Goal: Task Accomplishment & Management: Manage account settings

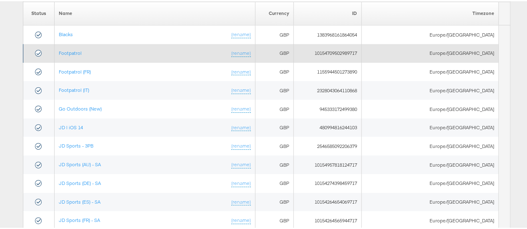
scroll to position [153, 0]
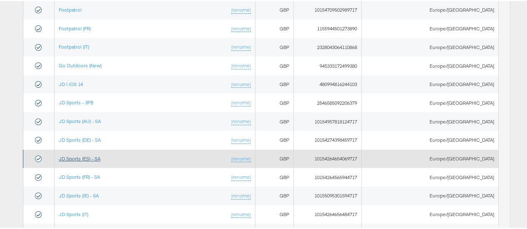
click at [93, 156] on link "JD Sports (ES) - SA" at bounding box center [80, 157] width 42 height 6
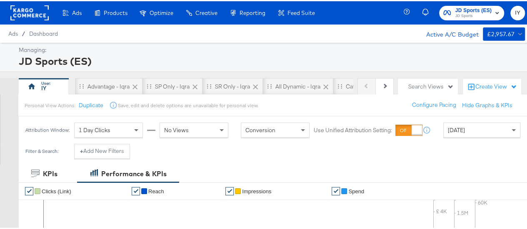
scroll to position [64, 0]
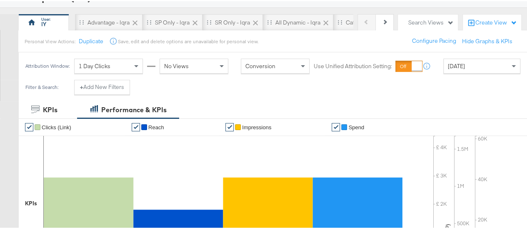
click at [482, 66] on div "[DATE]" at bounding box center [481, 65] width 76 height 14
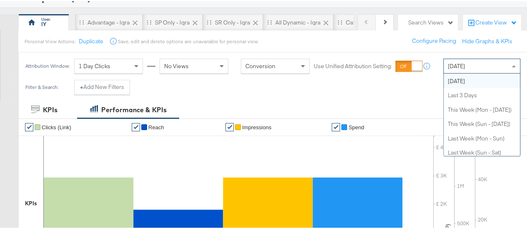
scroll to position [0, 0]
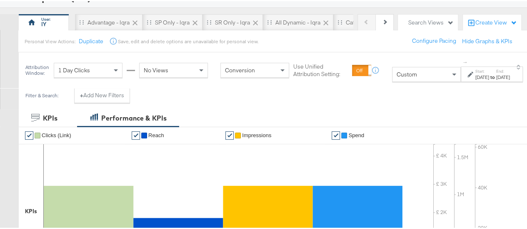
click at [475, 72] on label "Start:" at bounding box center [482, 69] width 14 height 5
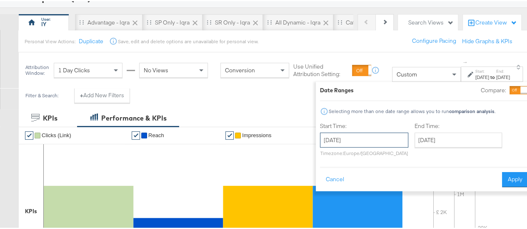
click at [373, 133] on input "[DATE]" at bounding box center [364, 139] width 88 height 15
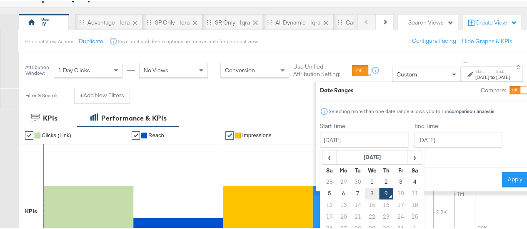
click at [365, 192] on td "8" at bounding box center [372, 193] width 14 height 12
type input "[DATE]"
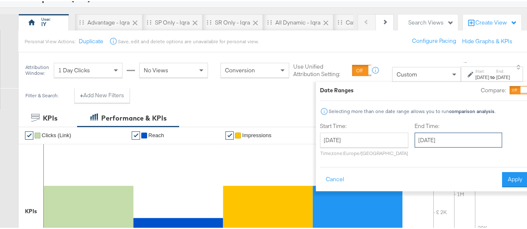
click at [429, 139] on input "[DATE]" at bounding box center [457, 139] width 87 height 15
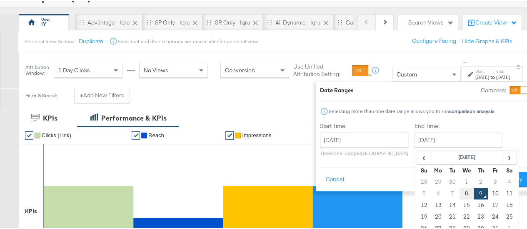
click at [459, 191] on td "8" at bounding box center [466, 193] width 14 height 12
type input "[DATE]"
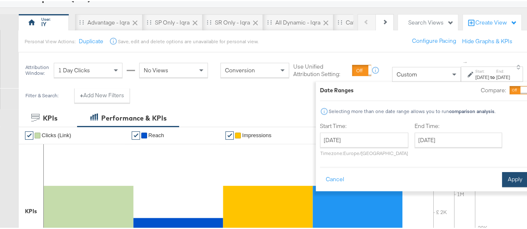
click at [502, 178] on button "Apply" at bounding box center [515, 178] width 26 height 15
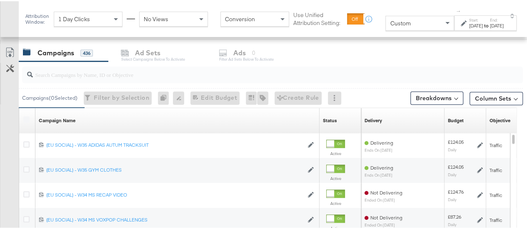
scroll to position [349, 0]
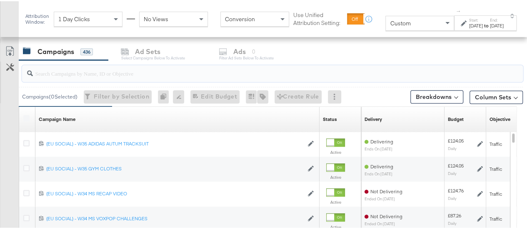
click at [67, 62] on input "search" at bounding box center [256, 69] width 446 height 16
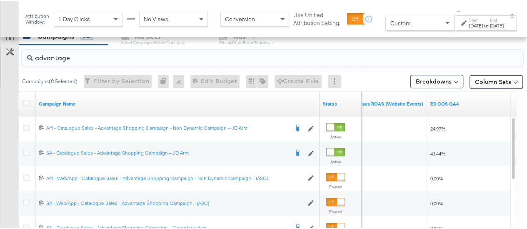
scroll to position [364, 0]
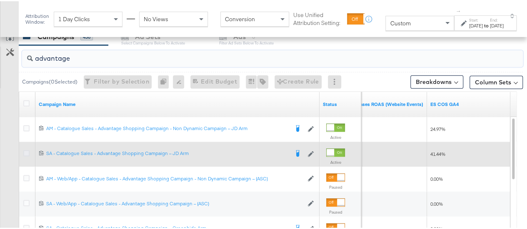
type input "advantage"
click at [27, 151] on icon at bounding box center [26, 152] width 6 height 6
click at [0, 0] on input "checkbox" at bounding box center [0, 0] width 0 height 0
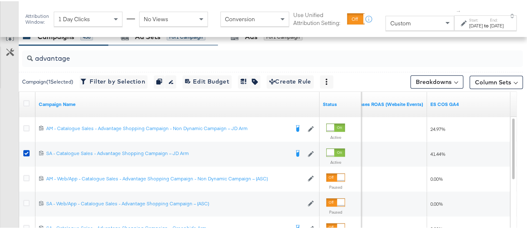
click at [139, 40] on div "Ad Sets for 1 Campaign" at bounding box center [162, 36] width 109 height 18
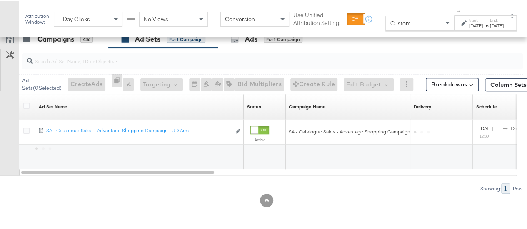
scroll to position [360, 0]
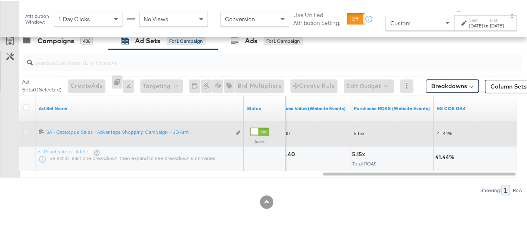
click at [25, 130] on icon at bounding box center [26, 131] width 6 height 6
click at [0, 0] on input "checkbox" at bounding box center [0, 0] width 0 height 0
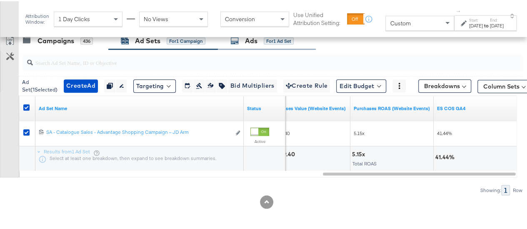
click at [236, 41] on icon at bounding box center [234, 39] width 8 height 8
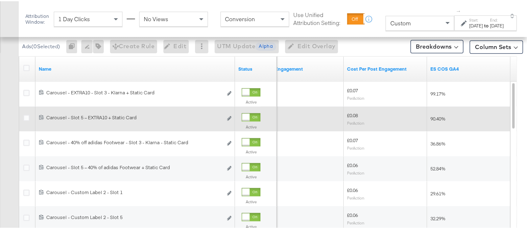
scroll to position [383, 0]
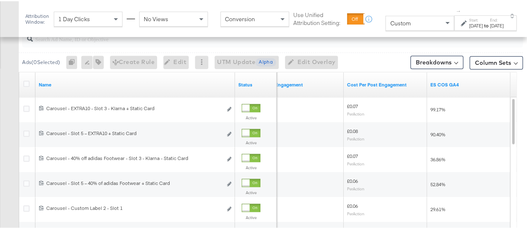
click at [469, 22] on label "Start:" at bounding box center [476, 18] width 14 height 5
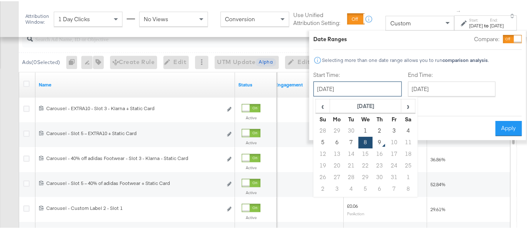
click at [338, 84] on input "[DATE]" at bounding box center [357, 87] width 88 height 15
click at [317, 142] on td "5" at bounding box center [323, 142] width 14 height 12
type input "October 5th 2025"
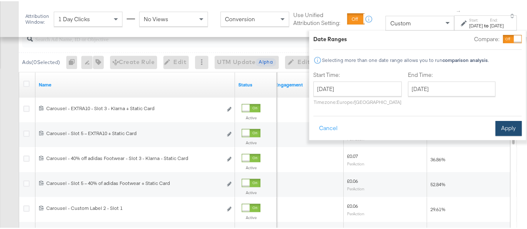
click at [495, 123] on button "Apply" at bounding box center [508, 127] width 26 height 15
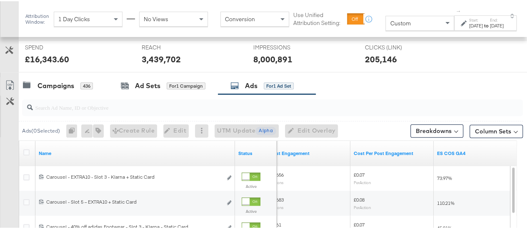
scroll to position [313, 0]
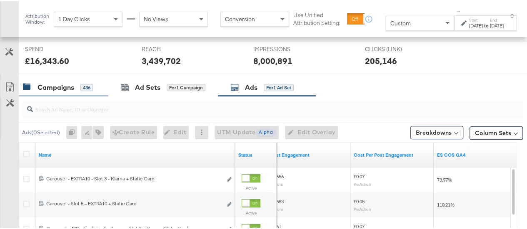
click at [67, 88] on div "Campaigns" at bounding box center [55, 87] width 37 height 10
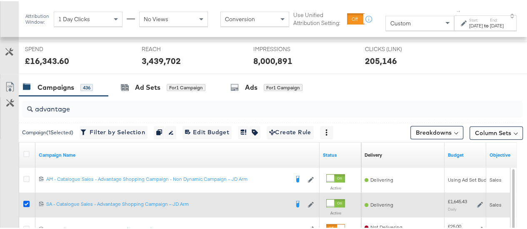
click at [26, 202] on icon at bounding box center [26, 203] width 6 height 6
click at [0, 0] on input "checkbox" at bounding box center [0, 0] width 0 height 0
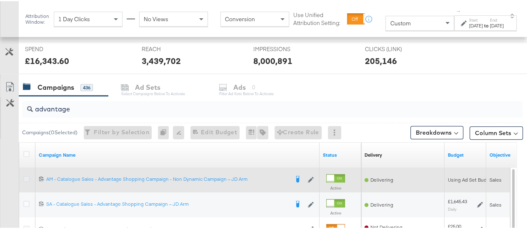
click at [25, 177] on icon at bounding box center [26, 178] width 6 height 6
click at [0, 0] on input "checkbox" at bounding box center [0, 0] width 0 height 0
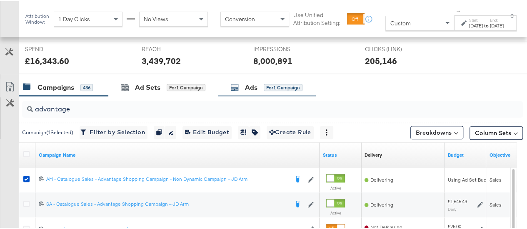
click at [231, 84] on icon at bounding box center [234, 86] width 8 height 8
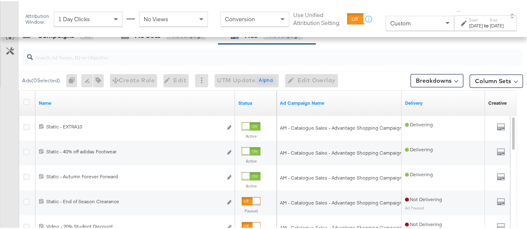
scroll to position [379, 0]
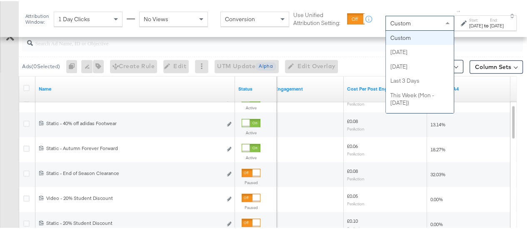
click at [407, 22] on div "Custom" at bounding box center [419, 22] width 68 height 14
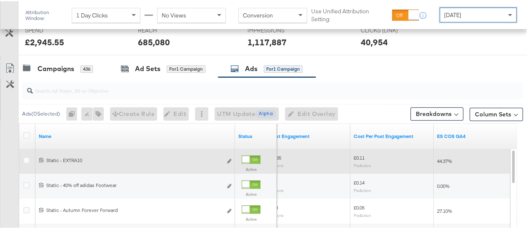
scroll to position [321, 0]
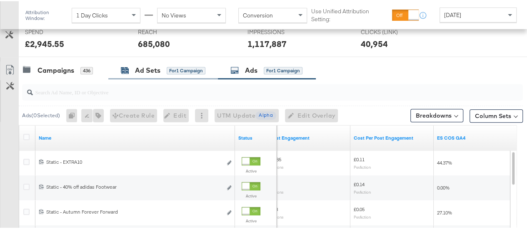
click at [129, 70] on div "Ad Sets for 1 Campaign" at bounding box center [163, 70] width 84 height 10
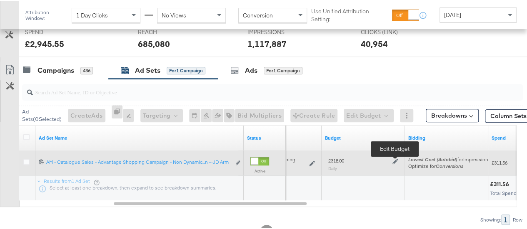
click at [395, 159] on icon at bounding box center [395, 160] width 6 height 6
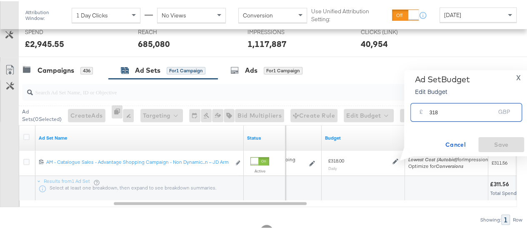
click at [431, 111] on input "318" at bounding box center [462, 108] width 66 height 18
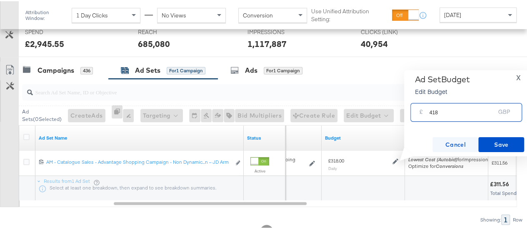
type input "418"
click at [463, 141] on span "Cancel" at bounding box center [454, 144] width 39 height 10
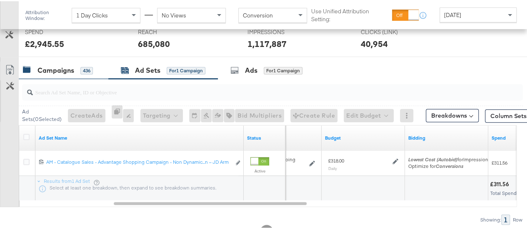
click at [55, 70] on div "Campaigns" at bounding box center [55, 70] width 37 height 10
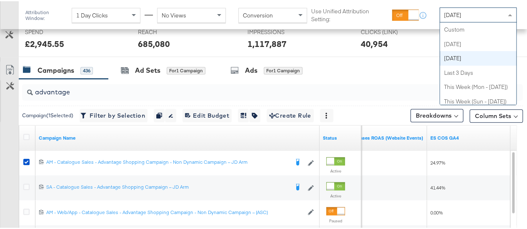
click at [459, 14] on span "[DATE]" at bounding box center [452, 13] width 17 height 7
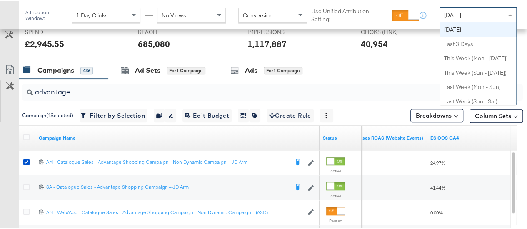
scroll to position [0, 0]
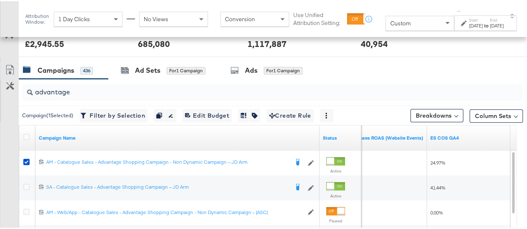
click at [469, 20] on label "Start:" at bounding box center [476, 18] width 14 height 5
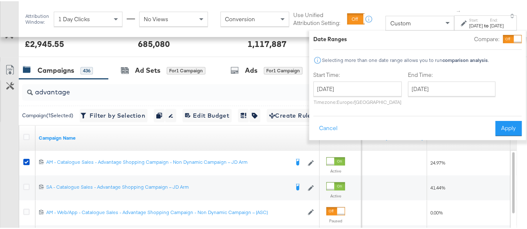
click at [365, 96] on div "October 9th 2025 ‹ October 2025 › Su Mo Tu We Th Fr Sa 28 29 30 1 2 3 4 5 6 7 8…" at bounding box center [357, 92] width 88 height 24
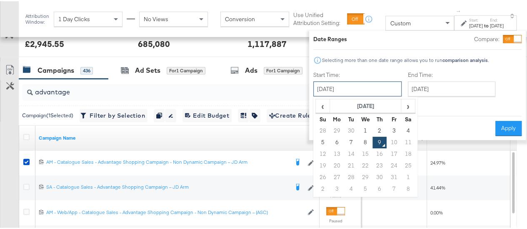
click at [367, 94] on input "[DATE]" at bounding box center [357, 87] width 88 height 15
click at [344, 140] on td "7" at bounding box center [351, 142] width 14 height 12
type input "[DATE]"
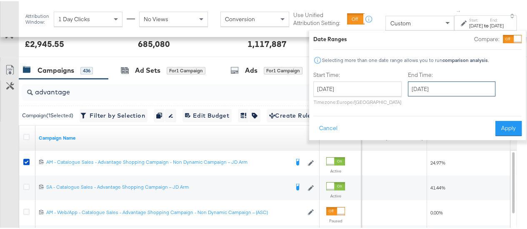
click at [424, 93] on input "[DATE]" at bounding box center [450, 87] width 87 height 15
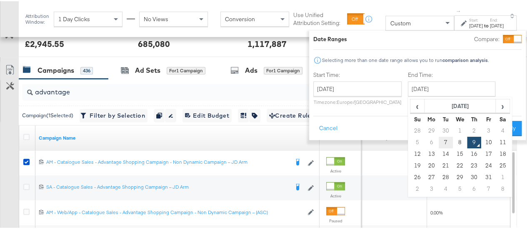
click at [438, 140] on td "7" at bounding box center [445, 142] width 14 height 12
type input "[DATE]"
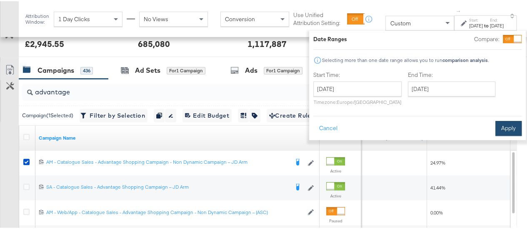
click at [500, 127] on button "Apply" at bounding box center [508, 127] width 26 height 15
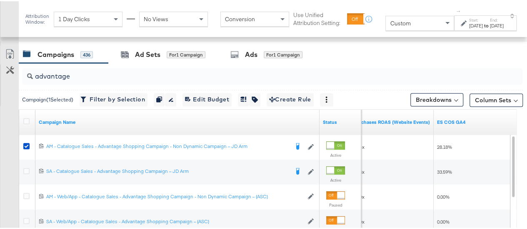
scroll to position [346, 0]
click at [482, 21] on div "to" at bounding box center [485, 24] width 7 height 7
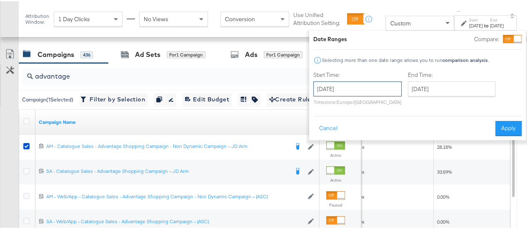
click at [385, 85] on input "[DATE]" at bounding box center [357, 87] width 88 height 15
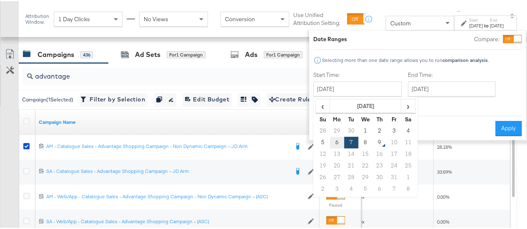
click at [330, 144] on td "6" at bounding box center [337, 142] width 14 height 12
type input "October 6th 2025"
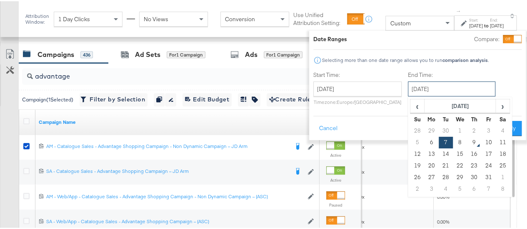
click at [415, 86] on input "[DATE]" at bounding box center [450, 87] width 87 height 15
click at [424, 144] on td "6" at bounding box center [431, 142] width 14 height 12
type input "October 6th 2025"
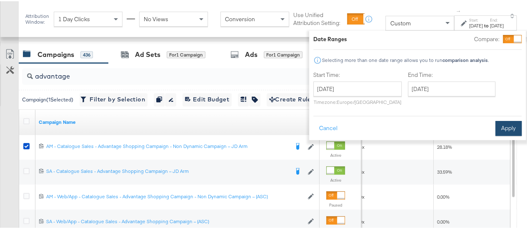
click at [497, 129] on button "Apply" at bounding box center [508, 127] width 26 height 15
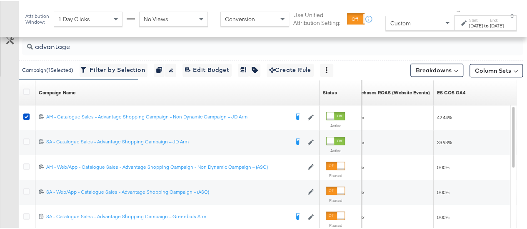
scroll to position [377, 0]
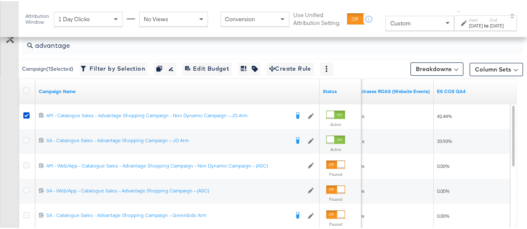
click at [469, 20] on label "Start:" at bounding box center [476, 18] width 14 height 5
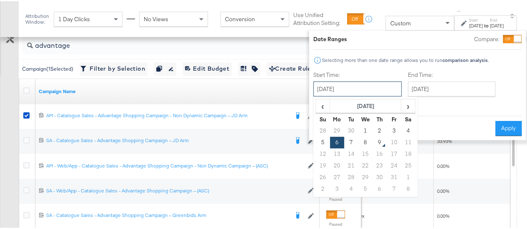
click at [364, 89] on input "October 6th 2025" at bounding box center [357, 87] width 88 height 15
click at [344, 140] on td "7" at bounding box center [351, 142] width 14 height 12
type input "[DATE]"
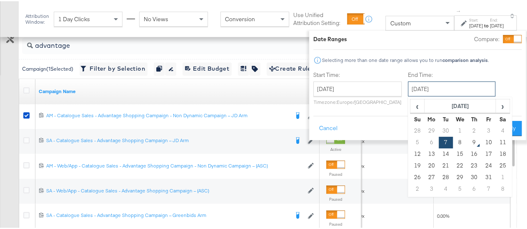
click at [418, 92] on input "[DATE]" at bounding box center [450, 87] width 87 height 15
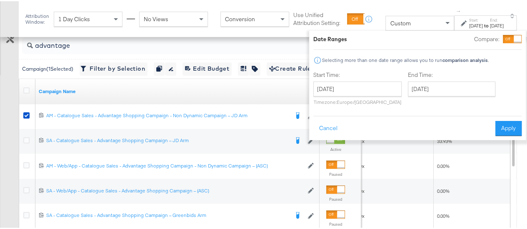
click at [500, 81] on div "Start Time: October 7th 2025 ‹ October 2025 › Su Mo Tu We Th Fr Sa 28 29 30 1 2…" at bounding box center [417, 89] width 208 height 38
click at [495, 133] on button "Apply" at bounding box center [508, 127] width 26 height 15
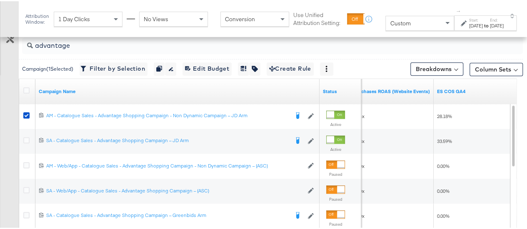
click at [469, 23] on div "[DATE]" at bounding box center [476, 24] width 14 height 7
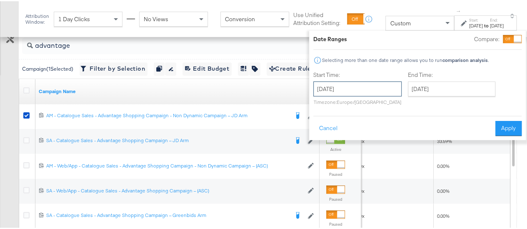
click at [371, 89] on input "[DATE]" at bounding box center [357, 87] width 88 height 15
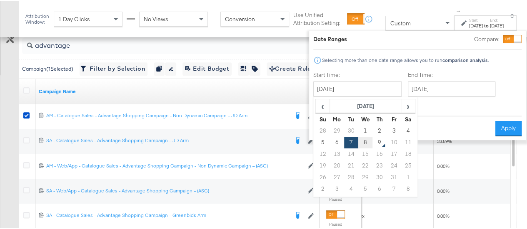
click at [358, 142] on td "8" at bounding box center [365, 142] width 14 height 12
type input "[DATE]"
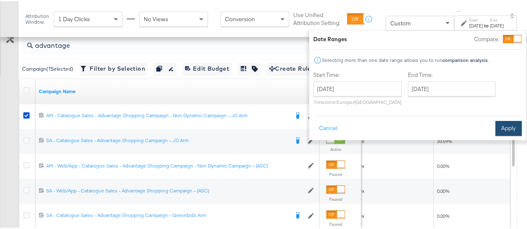
click at [501, 124] on button "Apply" at bounding box center [508, 127] width 26 height 15
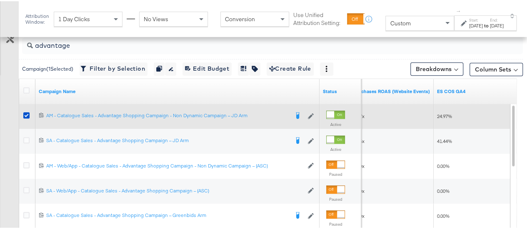
click at [22, 111] on div at bounding box center [27, 115] width 15 height 15
click at [28, 114] on icon at bounding box center [26, 114] width 6 height 6
click at [0, 0] on input "checkbox" at bounding box center [0, 0] width 0 height 0
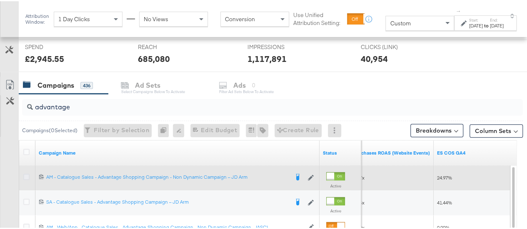
scroll to position [314, 0]
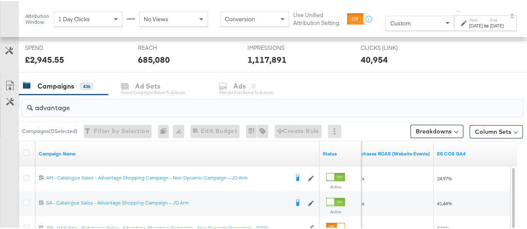
drag, startPoint x: 87, startPoint y: 102, endPoint x: 9, endPoint y: 103, distance: 78.7
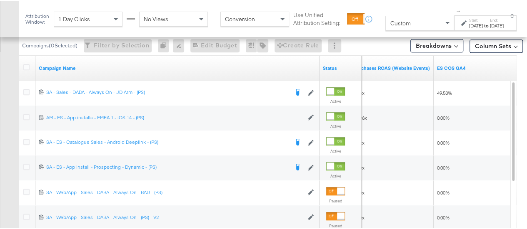
scroll to position [401, 0]
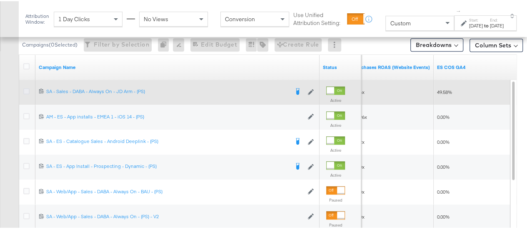
type input "(PS)"
click at [26, 87] on icon at bounding box center [26, 90] width 6 height 6
click at [0, 0] on input "checkbox" at bounding box center [0, 0] width 0 height 0
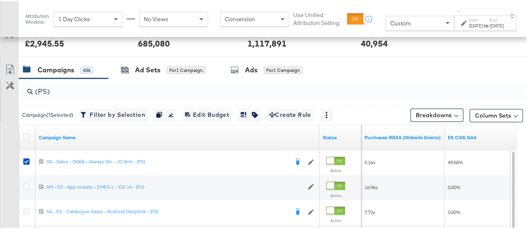
scroll to position [330, 0]
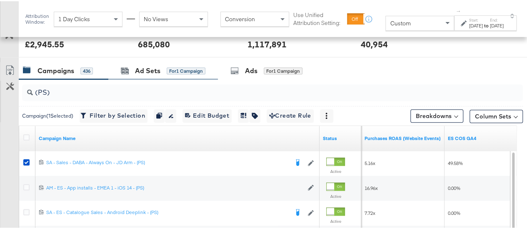
click at [157, 75] on div "Ad Sets for 1 Campaign" at bounding box center [162, 70] width 109 height 18
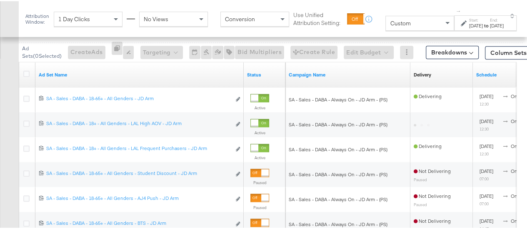
scroll to position [396, 0]
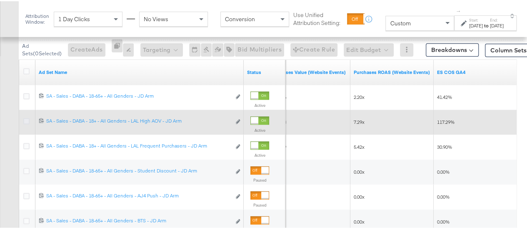
click at [27, 118] on icon at bounding box center [26, 120] width 6 height 6
click at [0, 0] on input "checkbox" at bounding box center [0, 0] width 0 height 0
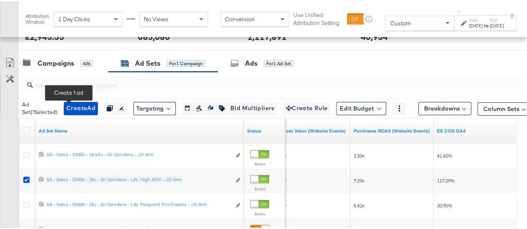
scroll to position [337, 0]
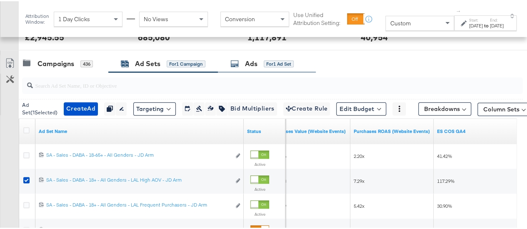
click at [259, 58] on div "Ads for 1 Ad Set" at bounding box center [261, 63] width 63 height 10
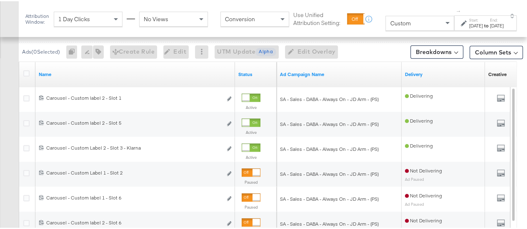
scroll to position [395, 0]
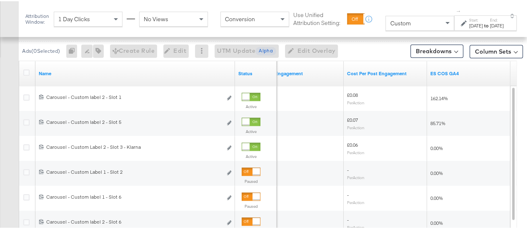
click at [460, 23] on div at bounding box center [464, 22] width 8 height 6
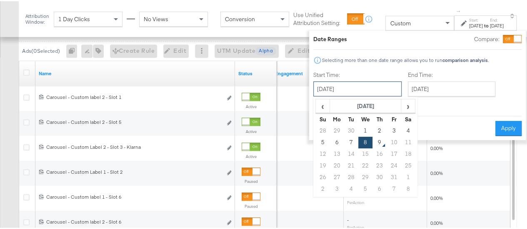
click at [324, 86] on input "[DATE]" at bounding box center [357, 87] width 88 height 15
click at [316, 137] on td "5" at bounding box center [323, 142] width 14 height 12
type input "October 5th 2025"
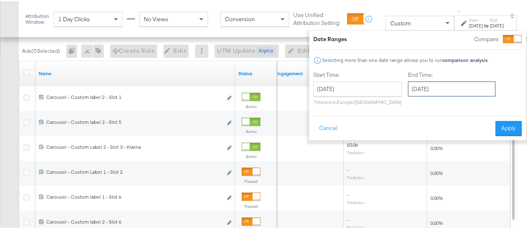
click at [431, 88] on input "[DATE]" at bounding box center [450, 87] width 87 height 15
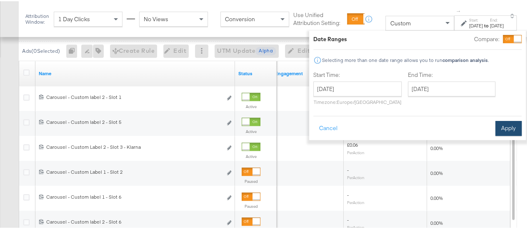
click at [505, 126] on button "Apply" at bounding box center [508, 127] width 26 height 15
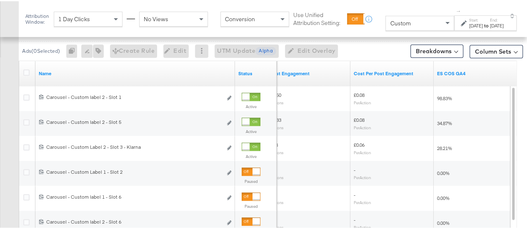
click at [404, 25] on div "Custom" at bounding box center [419, 22] width 68 height 14
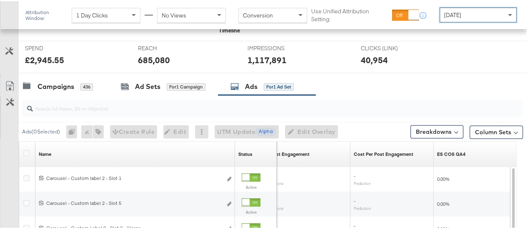
scroll to position [386, 0]
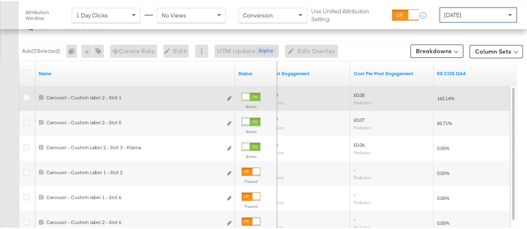
click at [249, 94] on div at bounding box center [245, 95] width 7 height 7
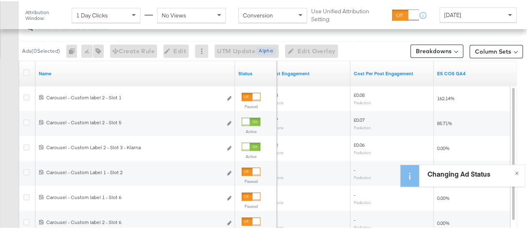
click at [484, 10] on div "[DATE]" at bounding box center [478, 14] width 76 height 14
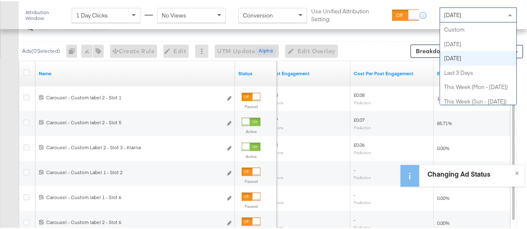
scroll to position [29, 0]
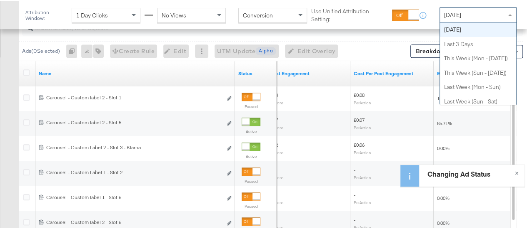
click at [455, 10] on span "[DATE]" at bounding box center [452, 13] width 17 height 7
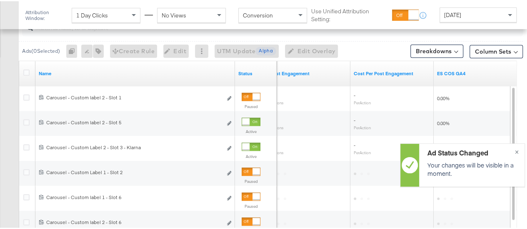
click at [455, 10] on span "[DATE]" at bounding box center [452, 13] width 17 height 7
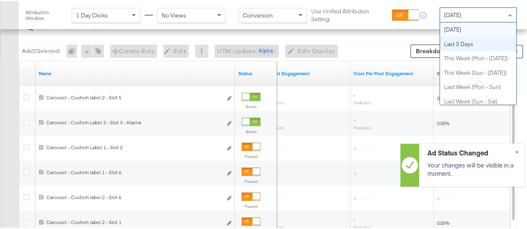
scroll to position [0, 0]
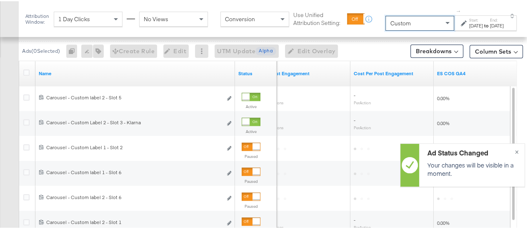
click at [469, 22] on div "[DATE]" at bounding box center [476, 24] width 14 height 7
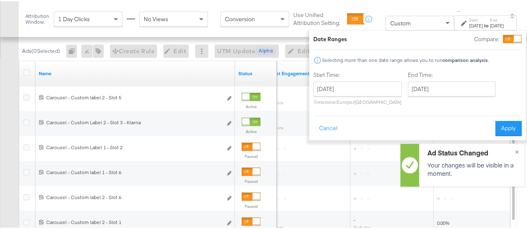
click at [374, 80] on div "Start Time: October 9th 2025 ‹ October 2025 › Su Mo Tu We Th Fr Sa 28 29 30 1 2…" at bounding box center [357, 89] width 88 height 38
click at [369, 87] on input "[DATE]" at bounding box center [357, 87] width 88 height 15
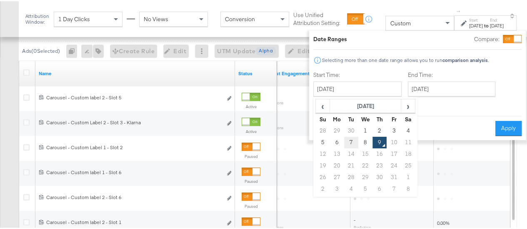
click at [344, 141] on td "7" at bounding box center [351, 142] width 14 height 12
type input "[DATE]"
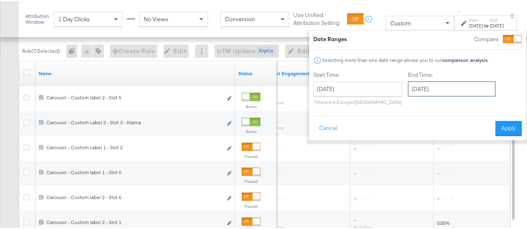
click at [419, 95] on input "[DATE]" at bounding box center [450, 87] width 87 height 15
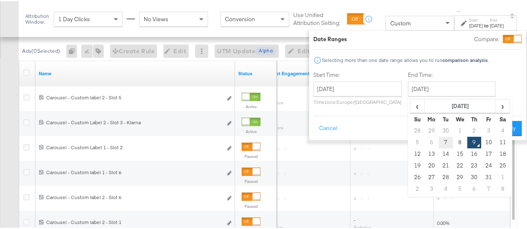
click at [438, 142] on td "7" at bounding box center [445, 142] width 14 height 12
type input "[DATE]"
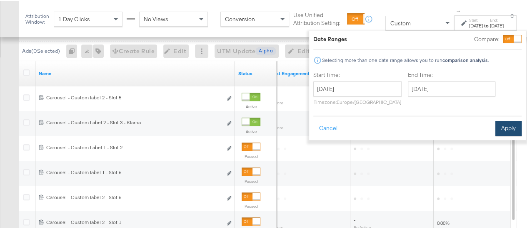
click at [495, 127] on button "Apply" at bounding box center [508, 127] width 26 height 15
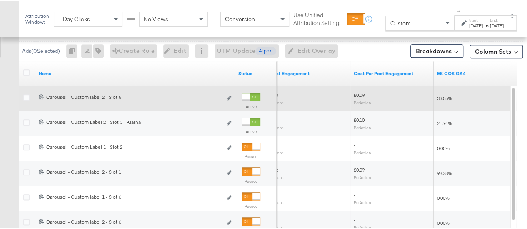
scroll to position [299, 0]
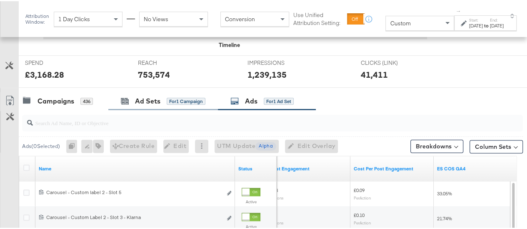
click at [144, 105] on div "Ad Sets for 1 Campaign" at bounding box center [162, 100] width 109 height 18
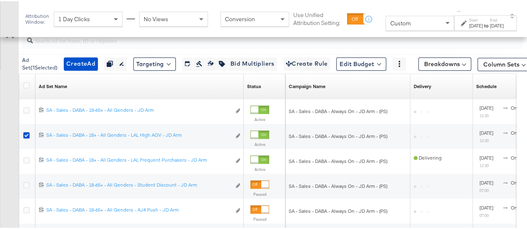
scroll to position [385, 0]
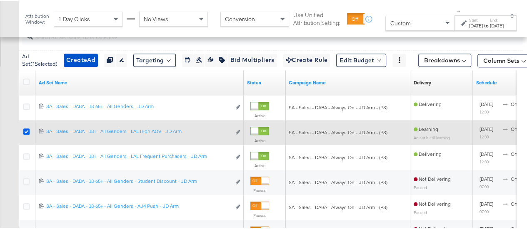
click at [27, 128] on icon at bounding box center [26, 130] width 6 height 6
click at [0, 0] on input "checkbox" at bounding box center [0, 0] width 0 height 0
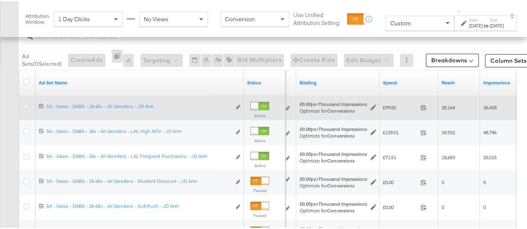
click at [26, 104] on icon at bounding box center [26, 105] width 6 height 6
click at [0, 0] on input "checkbox" at bounding box center [0, 0] width 0 height 0
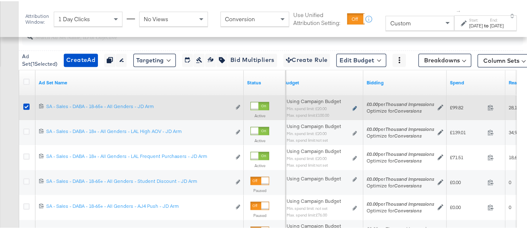
click at [353, 107] on icon at bounding box center [354, 107] width 4 height 5
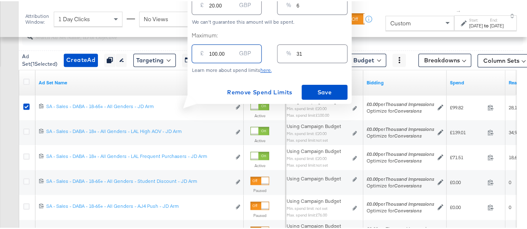
drag, startPoint x: 229, startPoint y: 53, endPoint x: 200, endPoint y: 54, distance: 29.1
click at [200, 54] on div "£ 100.00 GBP" at bounding box center [226, 52] width 70 height 19
type input "10"
type input "3"
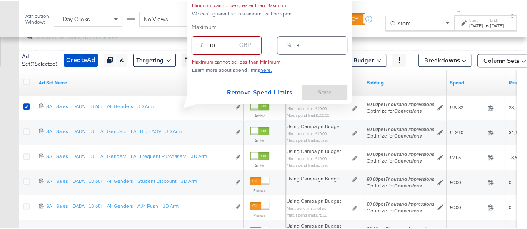
type input "1"
type input "0"
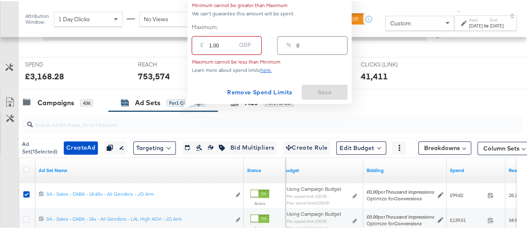
scroll to position [297, 0]
type input "1.00"
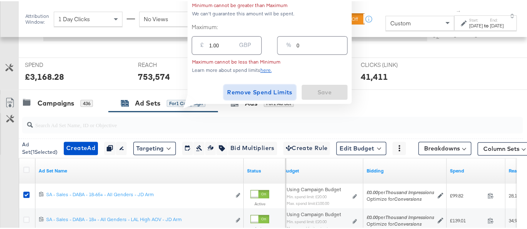
click at [272, 90] on span "Remove Spend Limits" at bounding box center [259, 91] width 65 height 10
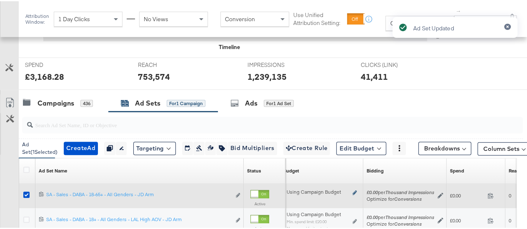
click at [355, 190] on icon at bounding box center [354, 191] width 4 height 5
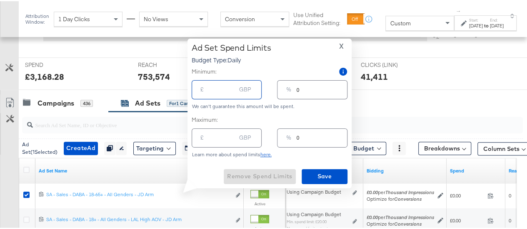
click at [215, 85] on input "number" at bounding box center [222, 85] width 27 height 18
type input "2"
type input "1"
type input "20"
type input "6"
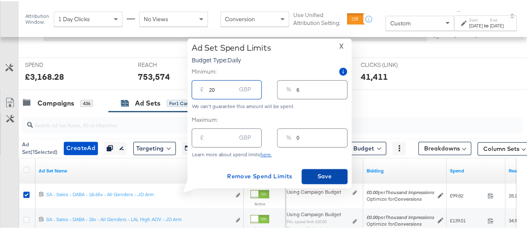
type input "20.00"
click at [328, 174] on span "Save" at bounding box center [324, 175] width 39 height 10
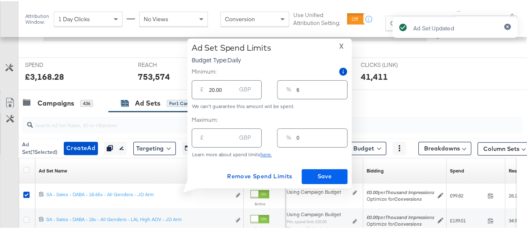
type input "0"
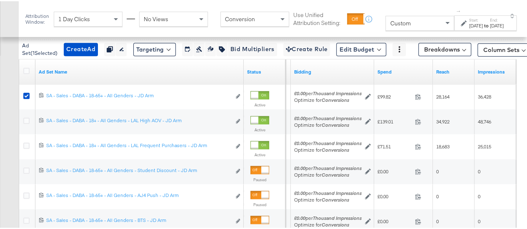
scroll to position [397, 0]
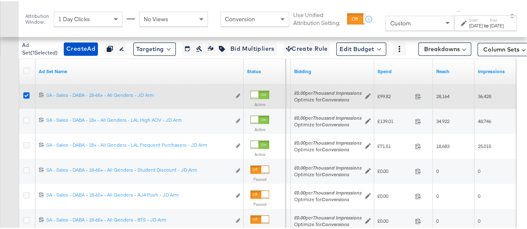
click at [24, 91] on icon at bounding box center [26, 94] width 6 height 6
click at [0, 0] on input "checkbox" at bounding box center [0, 0] width 0 height 0
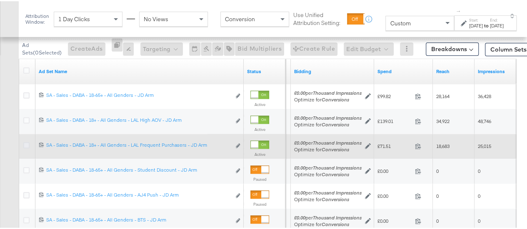
click at [26, 143] on icon at bounding box center [26, 144] width 6 height 6
click at [0, 0] on input "checkbox" at bounding box center [0, 0] width 0 height 0
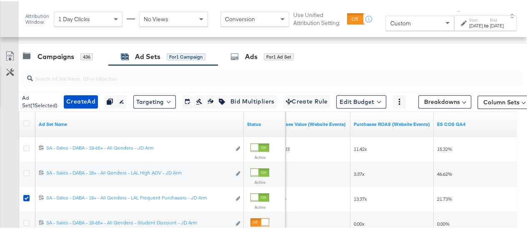
scroll to position [324, 0]
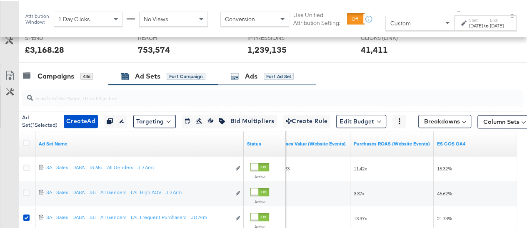
click at [248, 75] on div "Ads" at bounding box center [251, 75] width 12 height 10
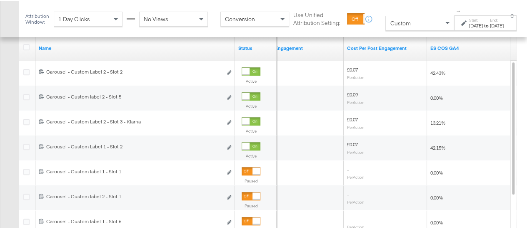
scroll to position [420, 0]
click at [473, 25] on div "[DATE]" at bounding box center [476, 24] width 14 height 7
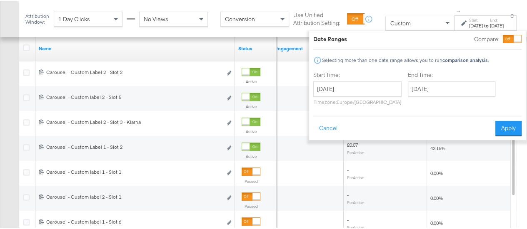
click at [361, 95] on div "October 7th 2025 ‹ October 2025 › Su Mo Tu We Th Fr Sa 28 29 30 1 2 3 4 5 6 7 8…" at bounding box center [357, 92] width 88 height 24
click at [362, 91] on input "[DATE]" at bounding box center [357, 87] width 88 height 15
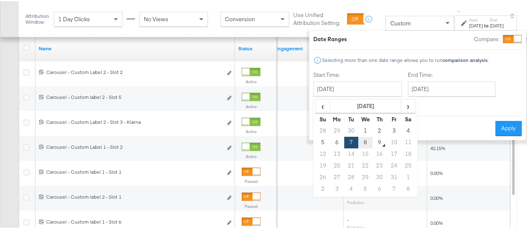
click at [358, 137] on td "8" at bounding box center [365, 142] width 14 height 12
type input "[DATE]"
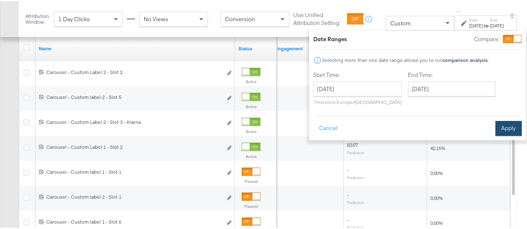
click at [495, 128] on button "Apply" at bounding box center [508, 127] width 26 height 15
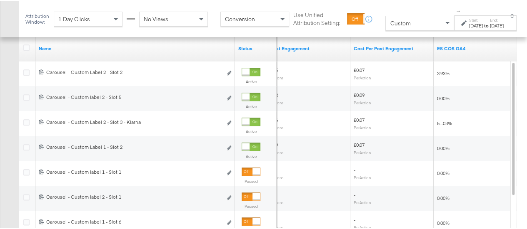
click at [482, 21] on div "to" at bounding box center [485, 24] width 7 height 7
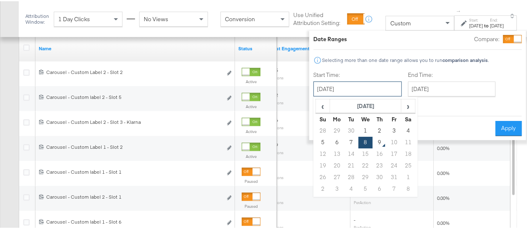
click at [347, 89] on input "[DATE]" at bounding box center [357, 87] width 88 height 15
click at [316, 142] on td "5" at bounding box center [323, 142] width 14 height 12
type input "October 5th 2025"
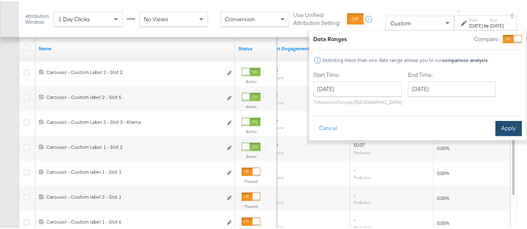
click at [495, 128] on button "Apply" at bounding box center [508, 127] width 26 height 15
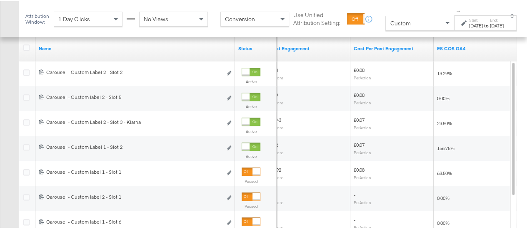
click at [489, 19] on label "End:" at bounding box center [496, 18] width 14 height 5
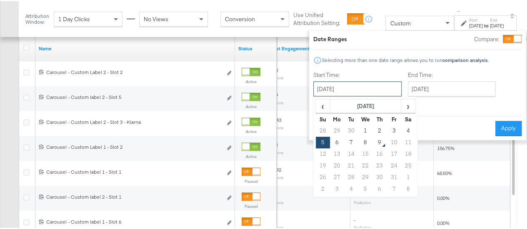
click at [349, 88] on input "October 5th 2025" at bounding box center [357, 87] width 88 height 15
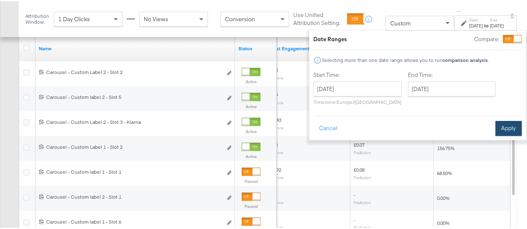
click at [505, 125] on button "Apply" at bounding box center [508, 127] width 26 height 15
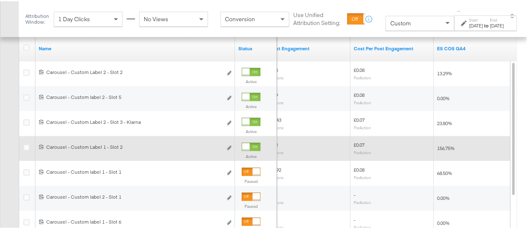
click at [251, 145] on div at bounding box center [250, 146] width 19 height 8
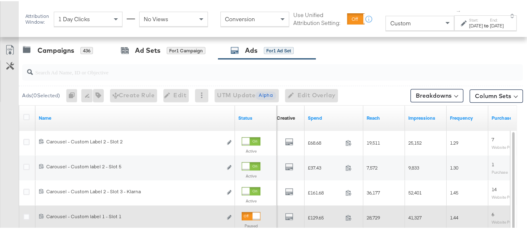
scroll to position [350, 0]
click at [134, 48] on div "Ad Sets for 1 Campaign" at bounding box center [163, 50] width 84 height 10
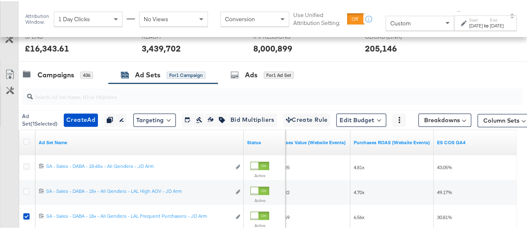
scroll to position [325, 0]
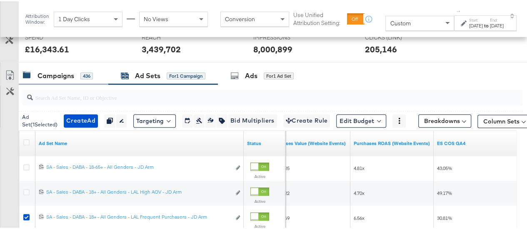
click at [58, 75] on div "Campaigns" at bounding box center [55, 75] width 37 height 10
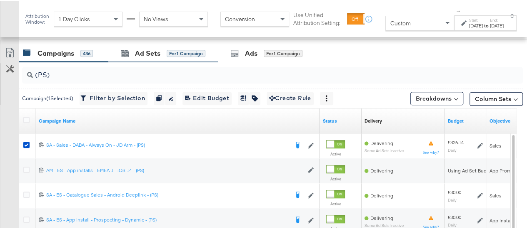
scroll to position [348, 0]
click at [147, 47] on div "Ad Sets" at bounding box center [147, 52] width 25 height 10
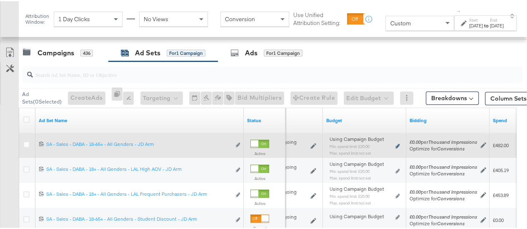
click at [397, 144] on icon at bounding box center [397, 145] width 4 height 5
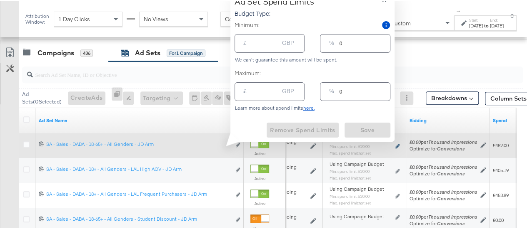
type input "20.00"
type input "6"
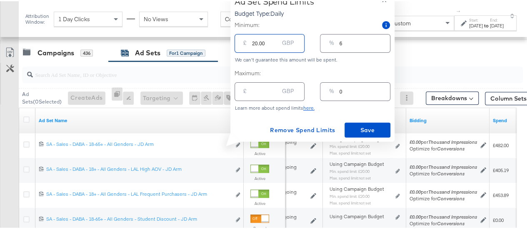
click at [255, 43] on input "20.00" at bounding box center [265, 39] width 27 height 18
type input "0.00"
type input "0"
type input "50.00"
type input "15"
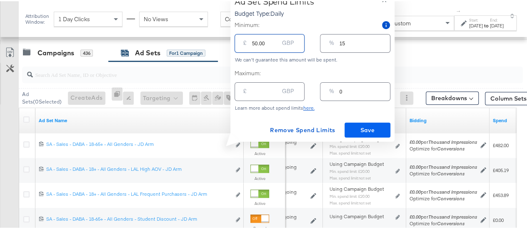
type input "50.00"
click at [360, 126] on span "Save" at bounding box center [367, 129] width 39 height 10
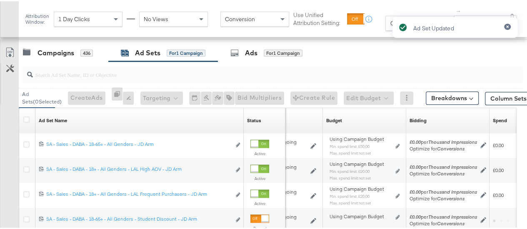
click at [396, 169] on div "Ad Set Updated" at bounding box center [455, 99] width 142 height 184
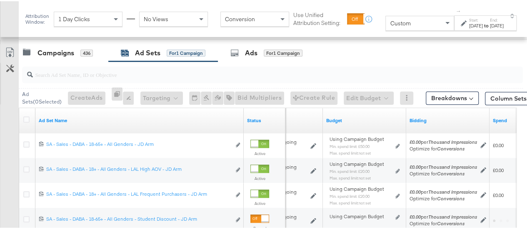
click at [396, 169] on div "Managing: JD Sports (ES) Previous Next IY Advantage - Iqra SP only - Iqra SR on…" at bounding box center [266, 31] width 533 height 674
click at [396, 169] on icon at bounding box center [397, 170] width 4 height 5
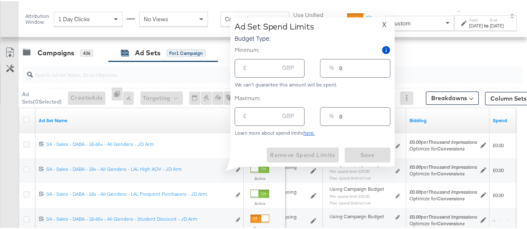
click at [396, 169] on icon at bounding box center [397, 170] width 4 height 5
type input "20.00"
type input "6"
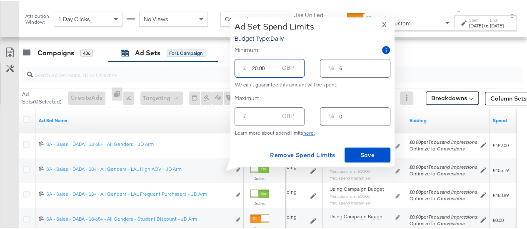
click at [256, 68] on input "20.00" at bounding box center [265, 64] width 27 height 18
click at [251, 67] on div "£ 20.00 GBP" at bounding box center [269, 67] width 70 height 19
click at [254, 67] on input "20.00" at bounding box center [265, 64] width 27 height 18
type input "0.00"
type input "0"
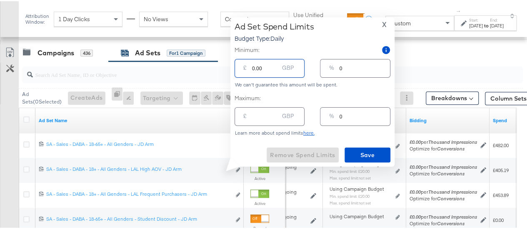
type input "50.00"
type input "15"
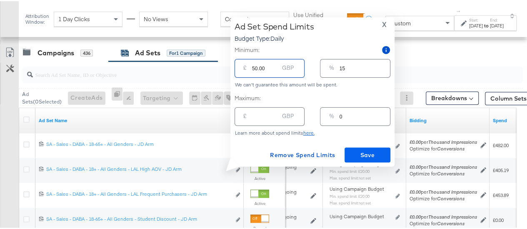
type input "50.00"
click at [374, 154] on span "Save" at bounding box center [367, 154] width 39 height 10
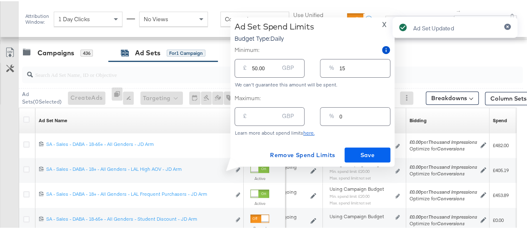
type input "20.00"
type input "6"
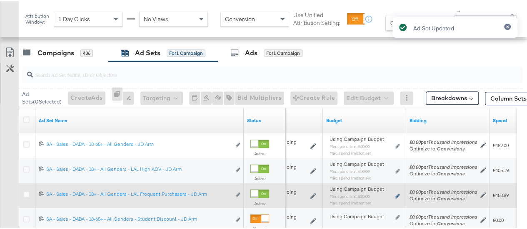
click at [396, 193] on icon at bounding box center [397, 195] width 4 height 5
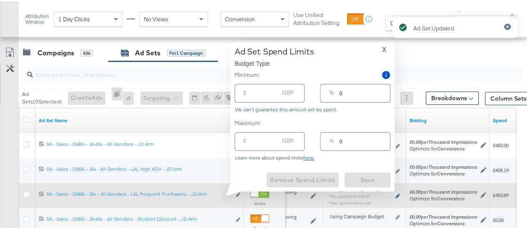
type input "20.00"
type input "6"
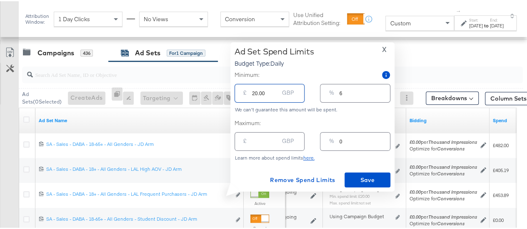
click at [253, 93] on input "20.00" at bounding box center [265, 89] width 27 height 18
type input "0.00"
type input "0"
type input "50.00"
type input "15"
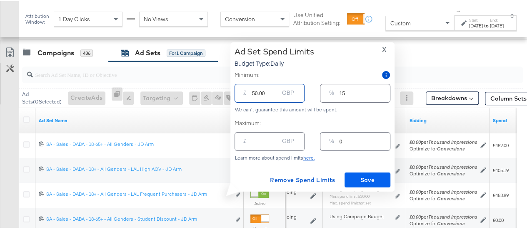
type input "50.00"
click at [369, 179] on span "Save" at bounding box center [367, 179] width 39 height 10
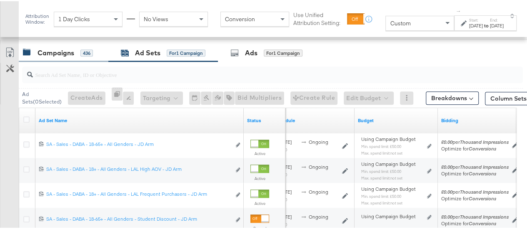
click at [49, 52] on div "Campaigns" at bounding box center [55, 52] width 37 height 10
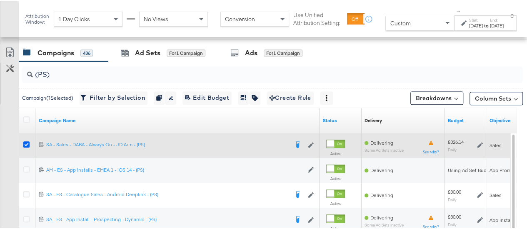
click at [23, 142] on icon at bounding box center [26, 143] width 6 height 6
click at [0, 0] on input "checkbox" at bounding box center [0, 0] width 0 height 0
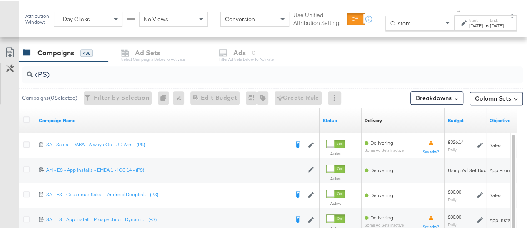
click at [47, 75] on input "(PS)" at bounding box center [256, 70] width 446 height 16
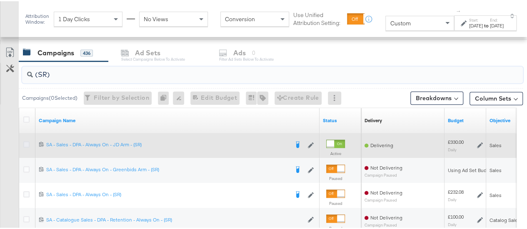
type input "(SR)"
click at [26, 141] on icon at bounding box center [26, 143] width 6 height 6
click at [0, 0] on input "checkbox" at bounding box center [0, 0] width 0 height 0
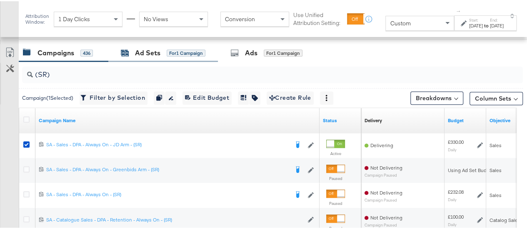
click at [140, 47] on div "Ad Sets" at bounding box center [147, 52] width 25 height 10
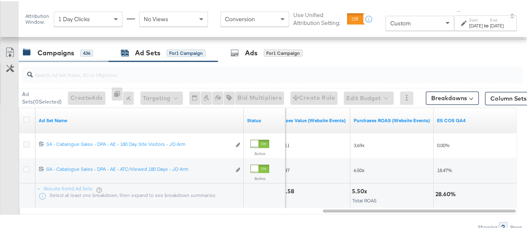
click at [52, 48] on div "Campaigns" at bounding box center [55, 52] width 37 height 10
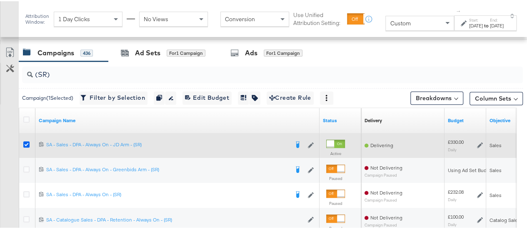
click at [27, 141] on icon at bounding box center [26, 143] width 6 height 6
click at [0, 0] on input "checkbox" at bounding box center [0, 0] width 0 height 0
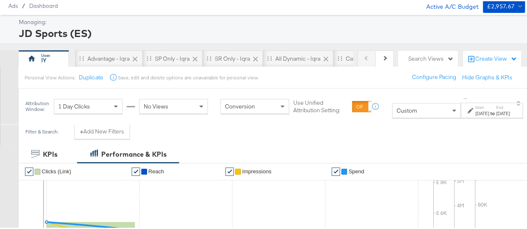
scroll to position [0, 0]
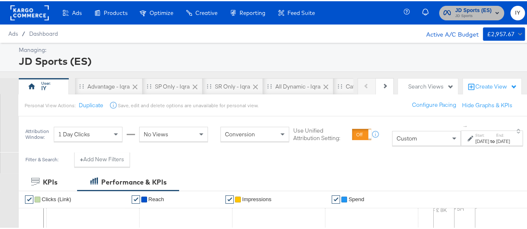
click at [460, 12] on span "JD Sports" at bounding box center [473, 15] width 37 height 7
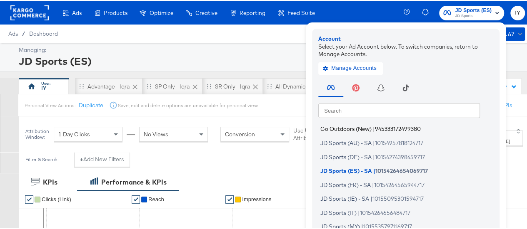
scroll to position [58, 0]
click at [364, 208] on span "10154264656484717" at bounding box center [385, 210] width 50 height 7
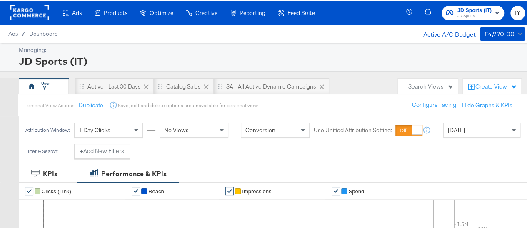
click at [459, 126] on span "[DATE]" at bounding box center [455, 128] width 17 height 7
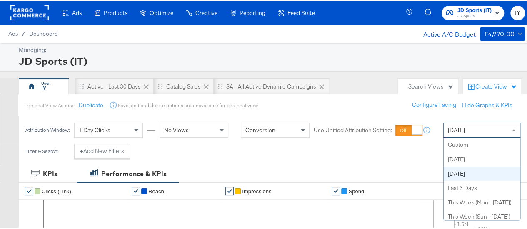
scroll to position [29, 0]
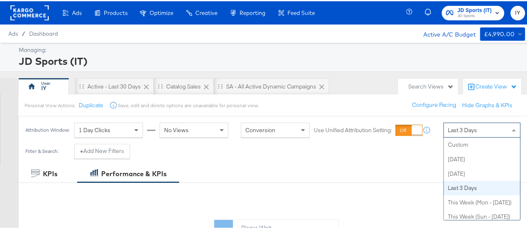
click at [465, 132] on span "Last 3 Days" at bounding box center [461, 128] width 29 height 7
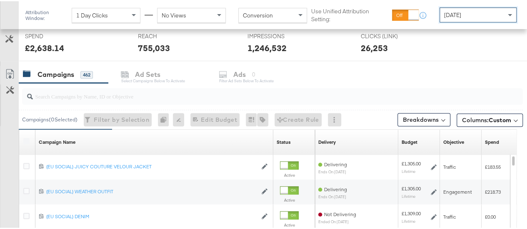
scroll to position [316, 0]
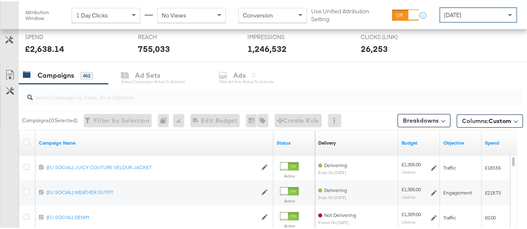
click at [146, 95] on input "search" at bounding box center [256, 92] width 446 height 16
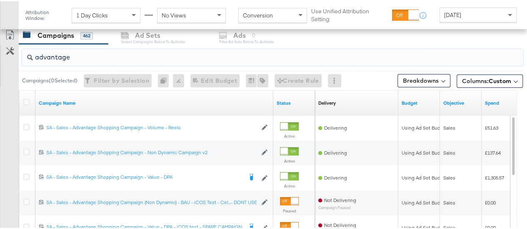
scroll to position [357, 0]
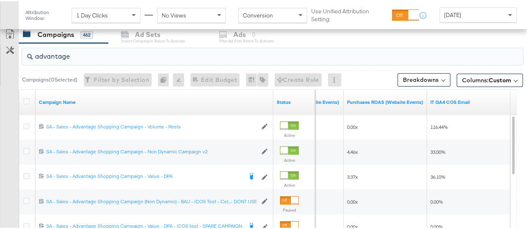
type input "advantage"
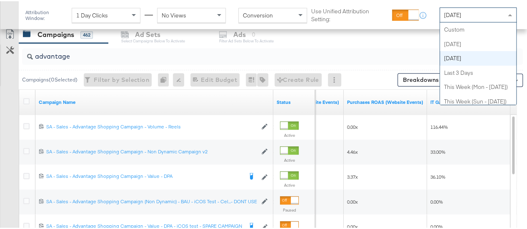
click at [461, 14] on span "[DATE]" at bounding box center [452, 13] width 17 height 7
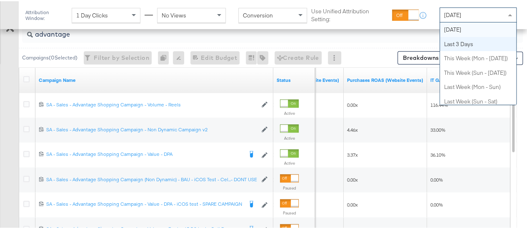
scroll to position [0, 0]
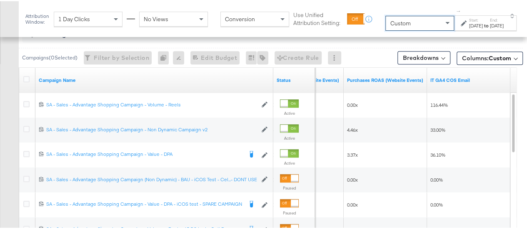
click at [472, 24] on div "[DATE]" at bounding box center [476, 24] width 14 height 7
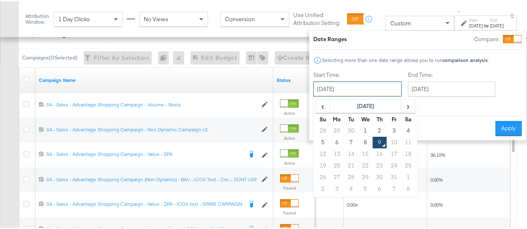
click at [352, 83] on input "[DATE]" at bounding box center [357, 87] width 88 height 15
click at [358, 139] on td "8" at bounding box center [365, 142] width 14 height 12
type input "[DATE]"
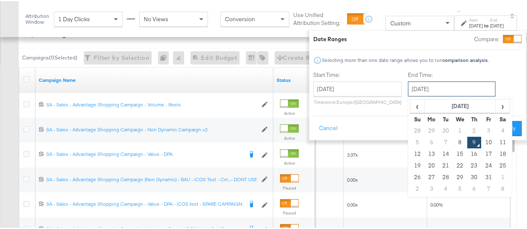
click at [411, 92] on input "[DATE]" at bounding box center [450, 87] width 87 height 15
click at [452, 139] on td "8" at bounding box center [459, 142] width 14 height 12
type input "[DATE]"
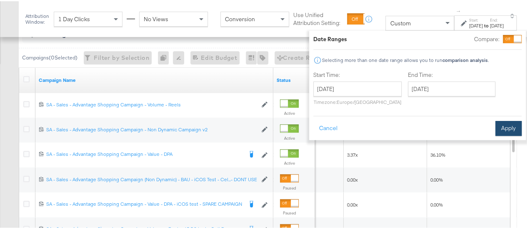
click at [500, 129] on button "Apply" at bounding box center [508, 127] width 26 height 15
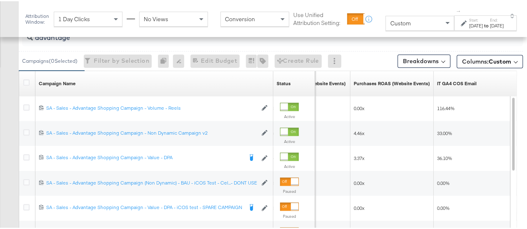
scroll to position [388, 0]
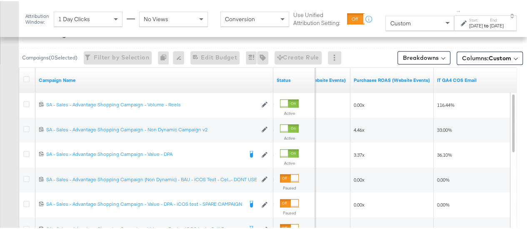
click at [274, 5] on div "Attribution Window: 1 Day Clicks No Views Conversion Use Unified Attribution Se…" at bounding box center [273, 18] width 508 height 36
click at [474, 23] on div "[DATE]" at bounding box center [476, 24] width 14 height 7
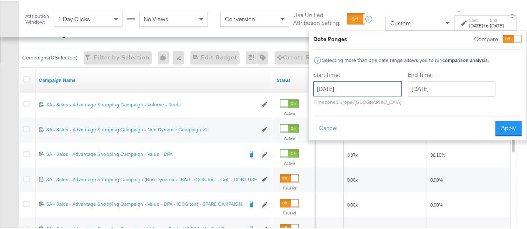
click at [371, 93] on input "[DATE]" at bounding box center [357, 87] width 88 height 15
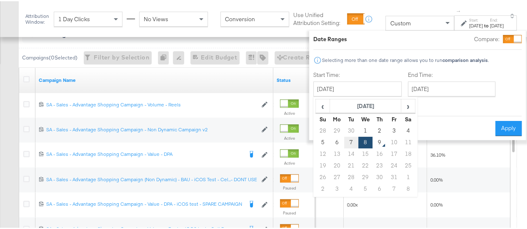
click at [344, 139] on td "7" at bounding box center [351, 142] width 14 height 12
type input "[DATE]"
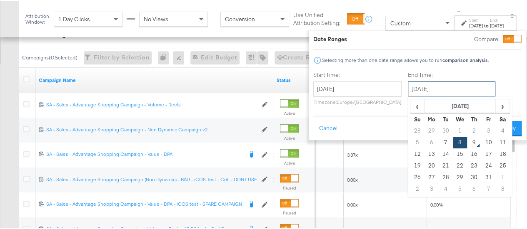
click at [417, 82] on input "[DATE]" at bounding box center [450, 87] width 87 height 15
click at [438, 144] on td "7" at bounding box center [445, 142] width 14 height 12
type input "[DATE]"
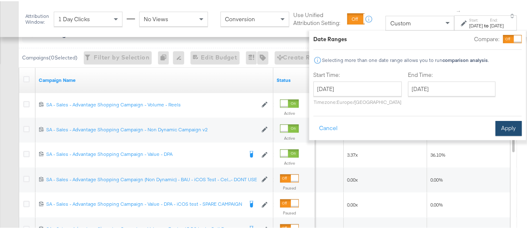
click at [495, 126] on button "Apply" at bounding box center [508, 127] width 26 height 15
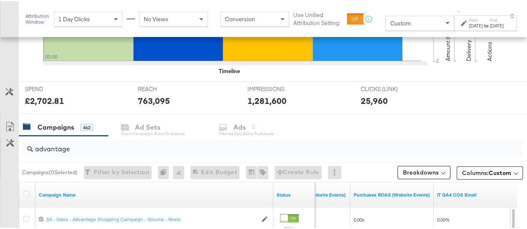
scroll to position [273, 0]
drag, startPoint x: 87, startPoint y: 145, endPoint x: 18, endPoint y: 147, distance: 69.1
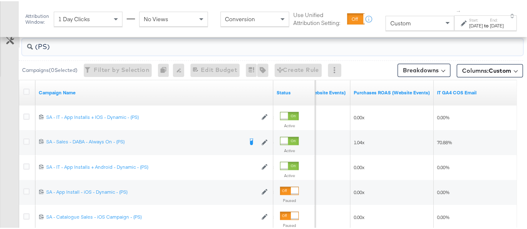
scroll to position [377, 0]
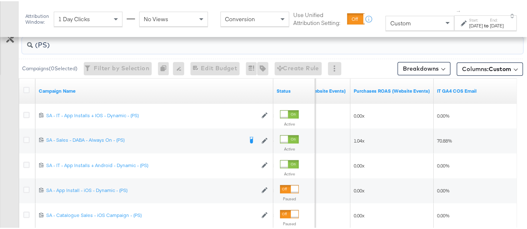
type input "(PS)"
click at [469, 19] on label "Start:" at bounding box center [476, 18] width 14 height 5
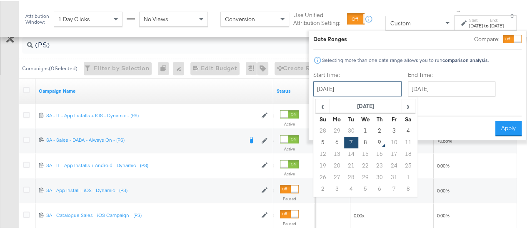
click at [375, 89] on input "[DATE]" at bounding box center [357, 87] width 88 height 15
click at [358, 137] on td "8" at bounding box center [365, 142] width 14 height 12
type input "[DATE]"
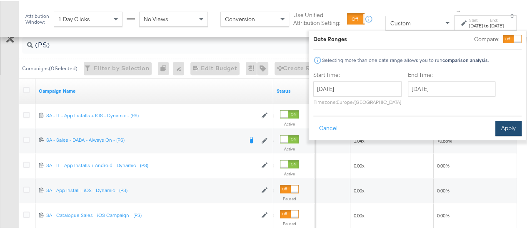
click at [500, 126] on button "Apply" at bounding box center [508, 127] width 26 height 15
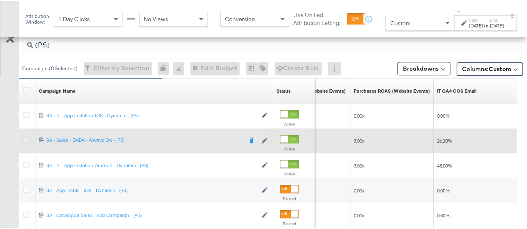
click at [25, 139] on icon at bounding box center [26, 139] width 6 height 6
click at [0, 0] on input "checkbox" at bounding box center [0, 0] width 0 height 0
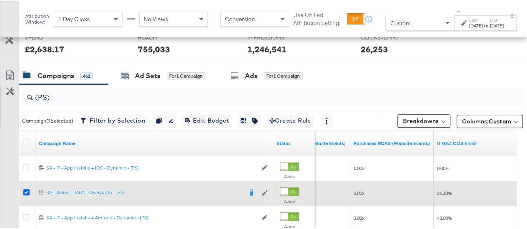
scroll to position [323, 0]
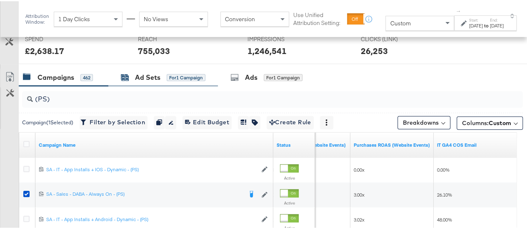
click at [144, 74] on div "Ad Sets" at bounding box center [147, 77] width 25 height 10
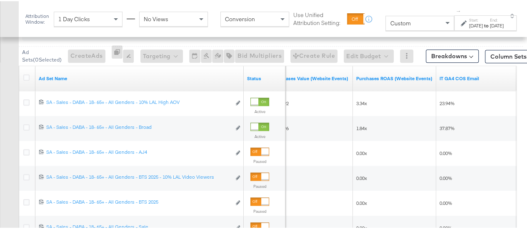
scroll to position [372, 0]
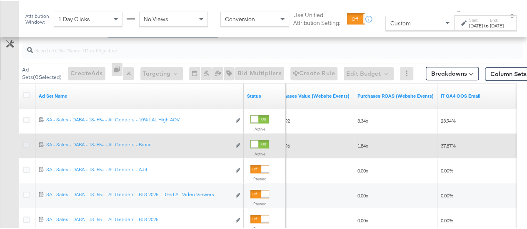
click at [28, 141] on icon at bounding box center [26, 144] width 6 height 6
click at [0, 0] on input "checkbox" at bounding box center [0, 0] width 0 height 0
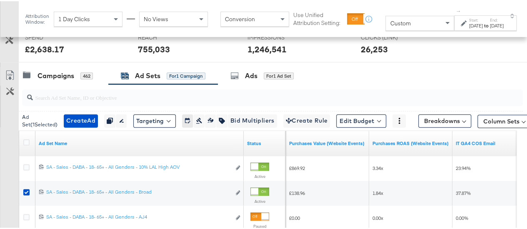
scroll to position [325, 0]
click at [257, 72] on div "Ads" at bounding box center [251, 75] width 12 height 10
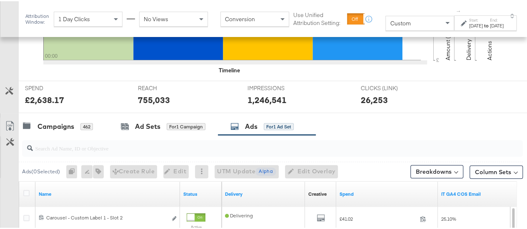
scroll to position [290, 0]
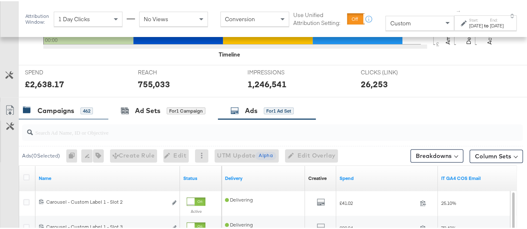
click at [53, 112] on div "Campaigns" at bounding box center [55, 110] width 37 height 10
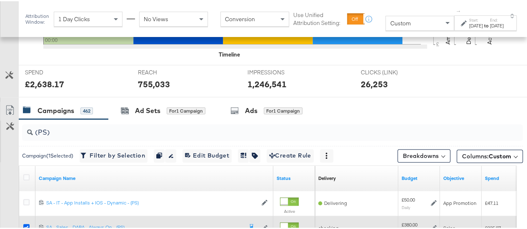
click at [27, 226] on icon at bounding box center [26, 226] width 6 height 6
click at [0, 0] on input "checkbox" at bounding box center [0, 0] width 0 height 0
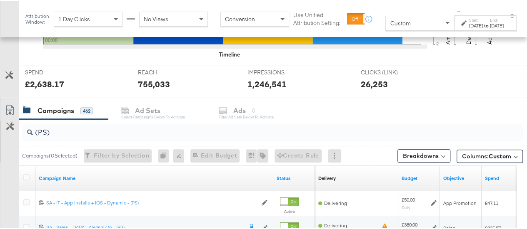
click at [44, 129] on input "(PS)" at bounding box center [256, 128] width 446 height 16
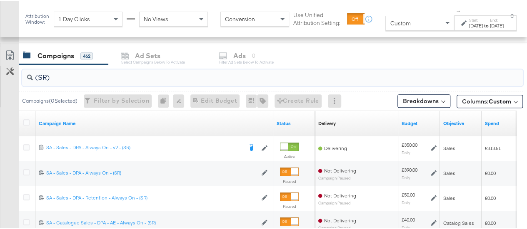
scroll to position [370, 0]
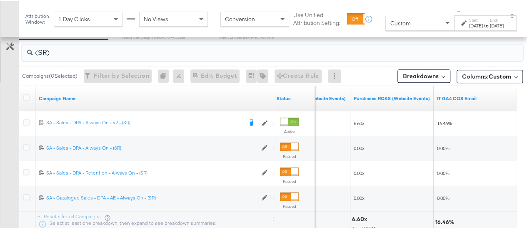
type input "(SR)"
